Goal: Entertainment & Leisure: Browse casually

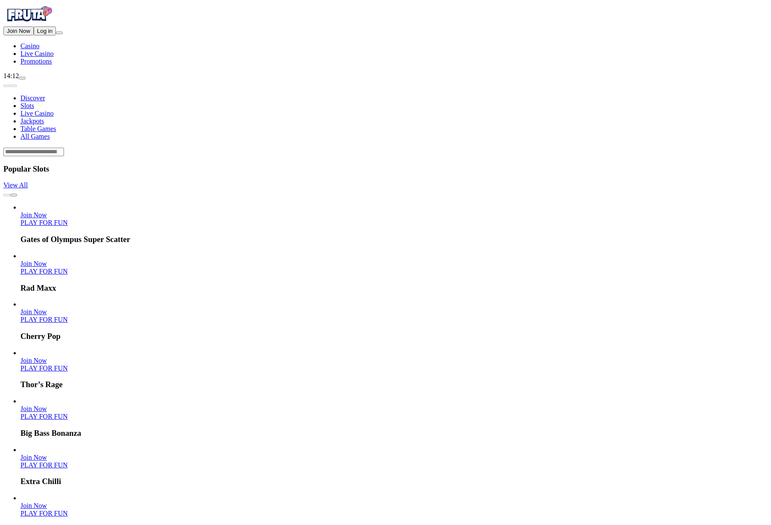
click at [51, 34] on span "Log in" at bounding box center [44, 31] width 15 height 6
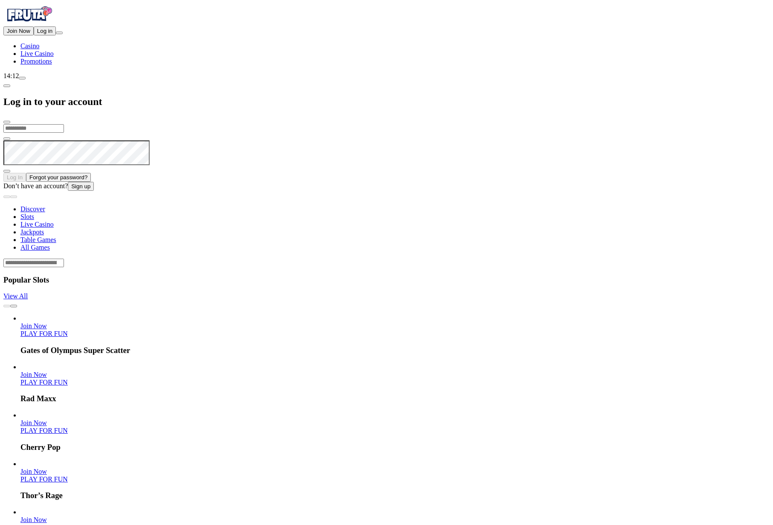
type input "**********"
click at [26, 172] on button "Log In" at bounding box center [14, 176] width 23 height 9
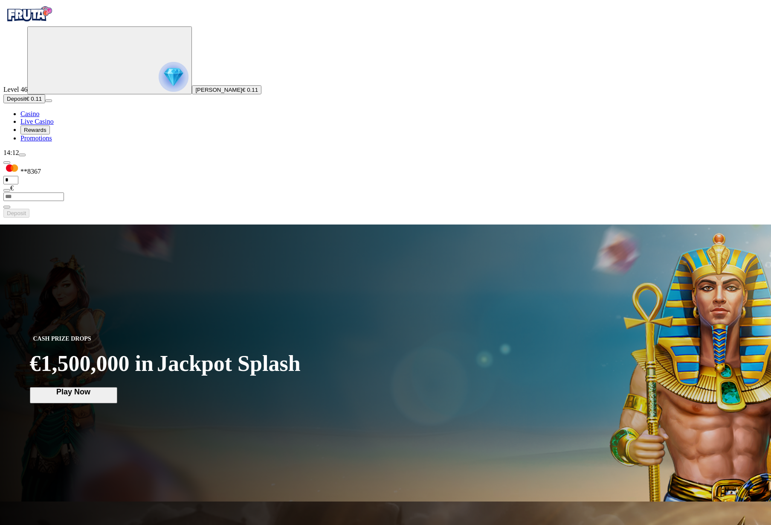
click at [45, 103] on button "Deposit € 0.11" at bounding box center [24, 98] width 42 height 9
